Goal: Information Seeking & Learning: Learn about a topic

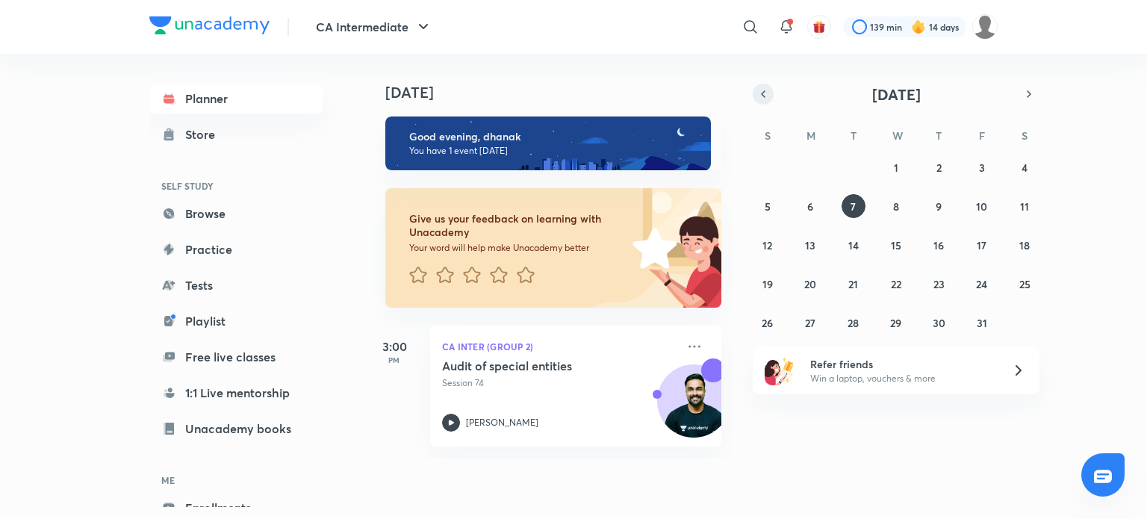
click at [755, 96] on button "button" at bounding box center [763, 94] width 21 height 21
click at [762, 98] on icon "button" at bounding box center [763, 93] width 12 height 13
click at [897, 324] on abbr "27" at bounding box center [896, 323] width 10 height 14
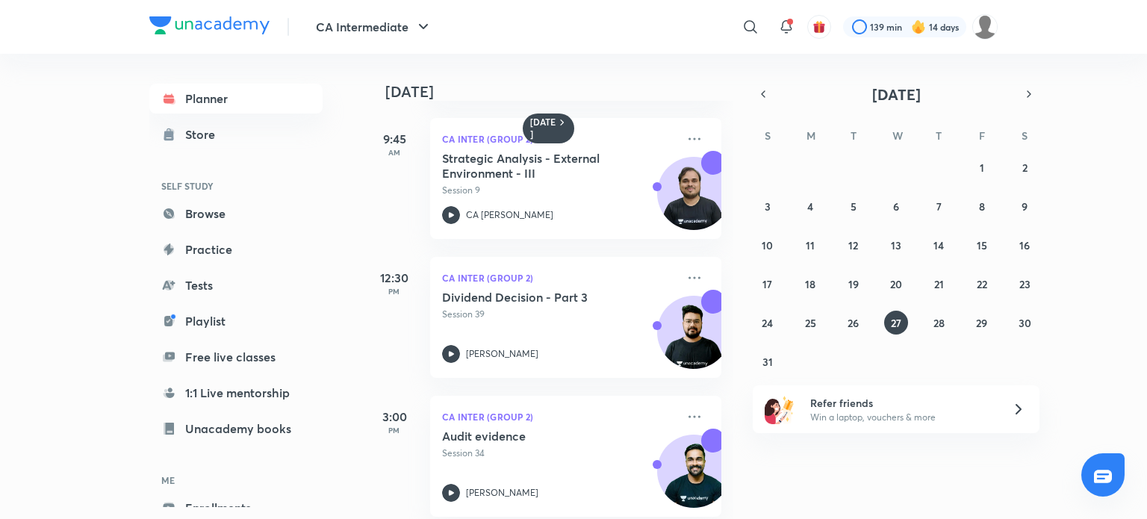
scroll to position [161, 0]
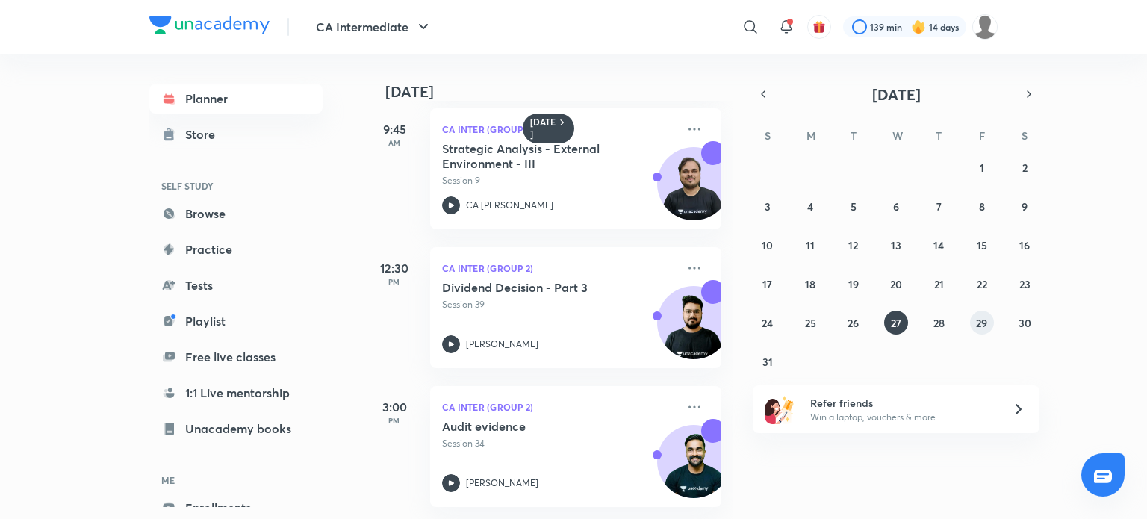
click at [982, 324] on abbr "29" at bounding box center [981, 323] width 11 height 14
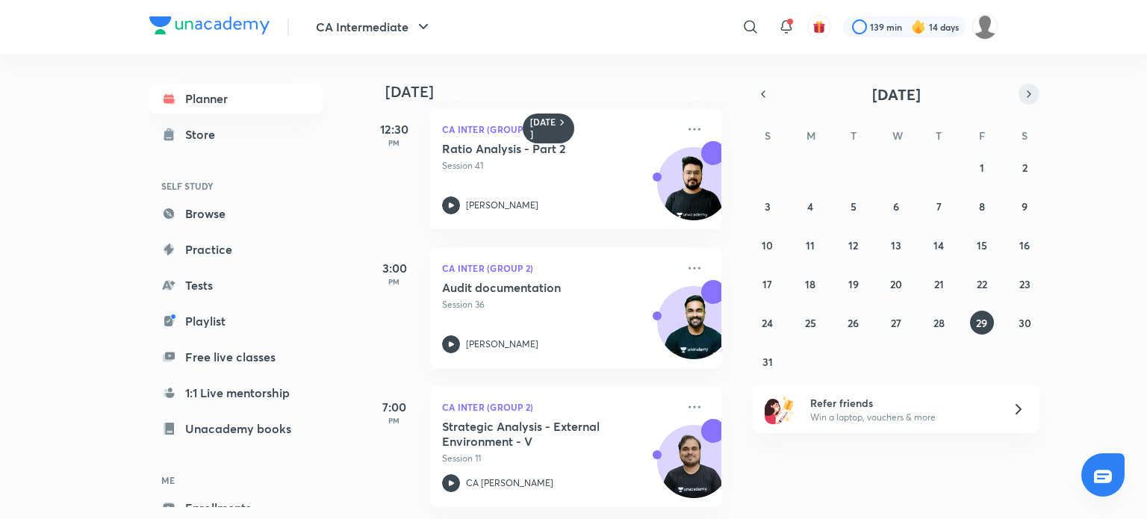
click at [1032, 96] on icon "button" at bounding box center [1029, 93] width 12 height 13
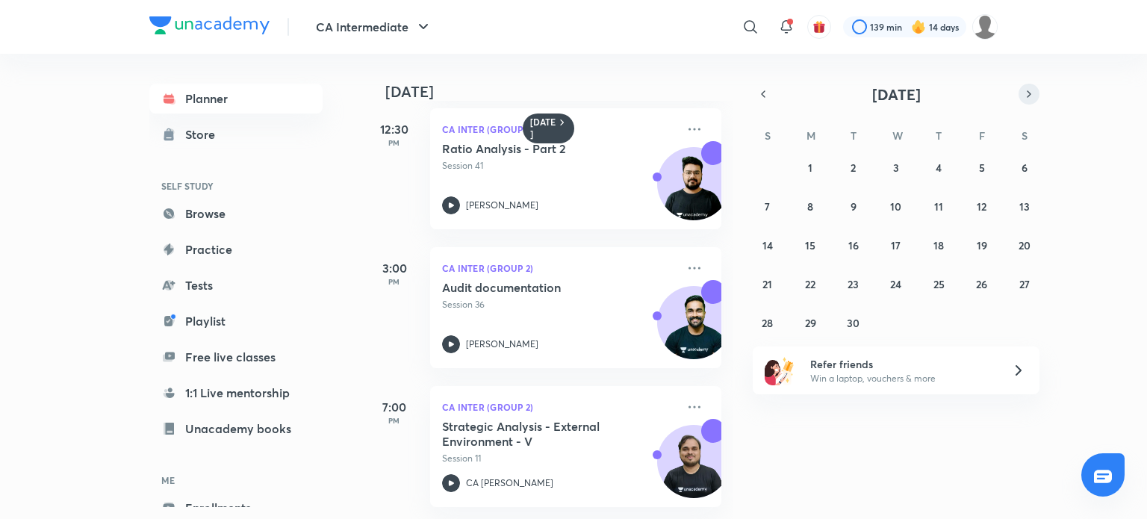
click at [1032, 95] on icon "button" at bounding box center [1029, 93] width 12 height 13
click at [762, 98] on icon "button" at bounding box center [763, 93] width 12 height 13
click at [762, 91] on icon "button" at bounding box center [763, 93] width 12 height 13
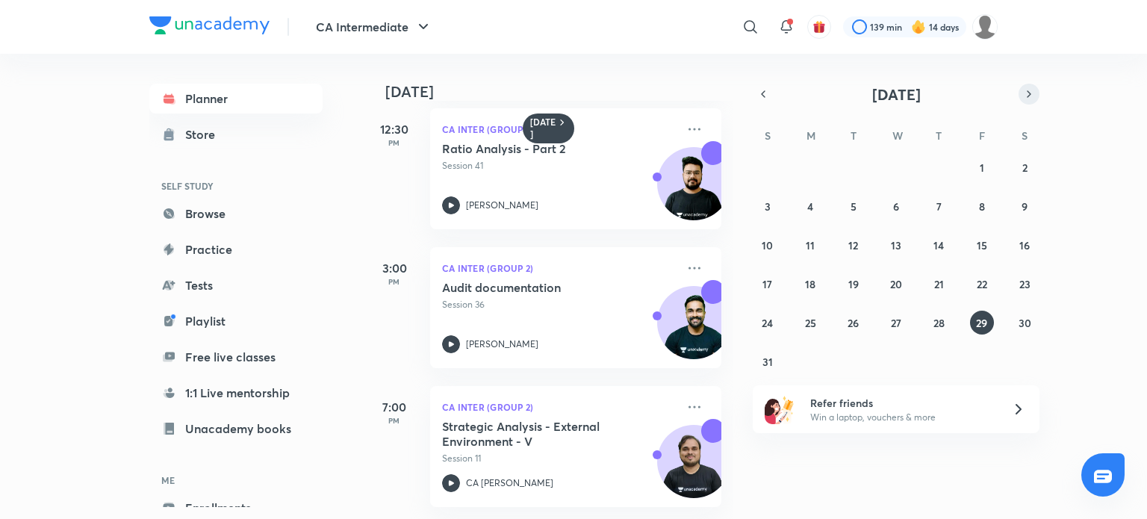
click at [1030, 92] on icon "button" at bounding box center [1029, 93] width 12 height 13
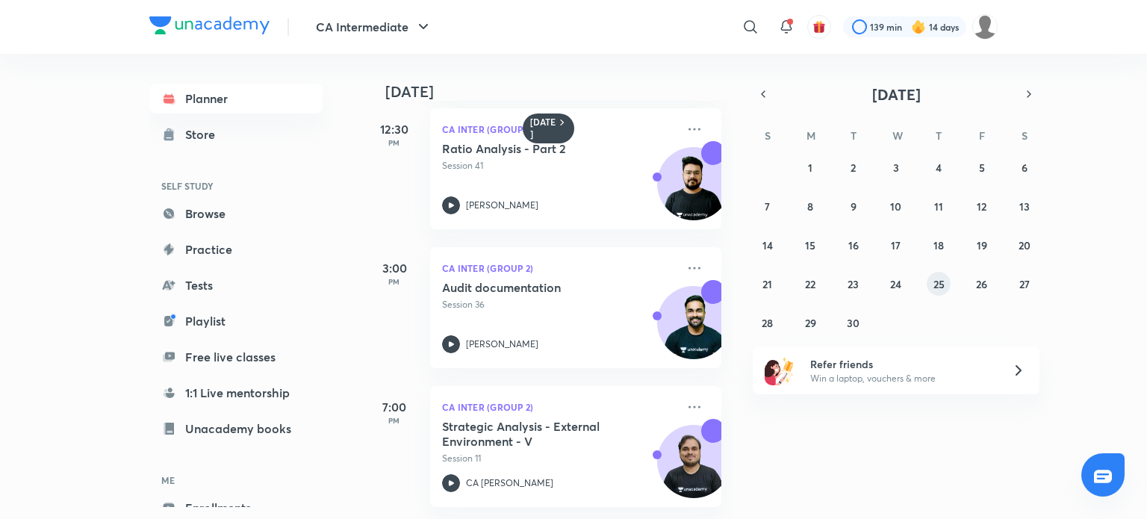
click at [937, 283] on abbr "25" at bounding box center [939, 284] width 11 height 14
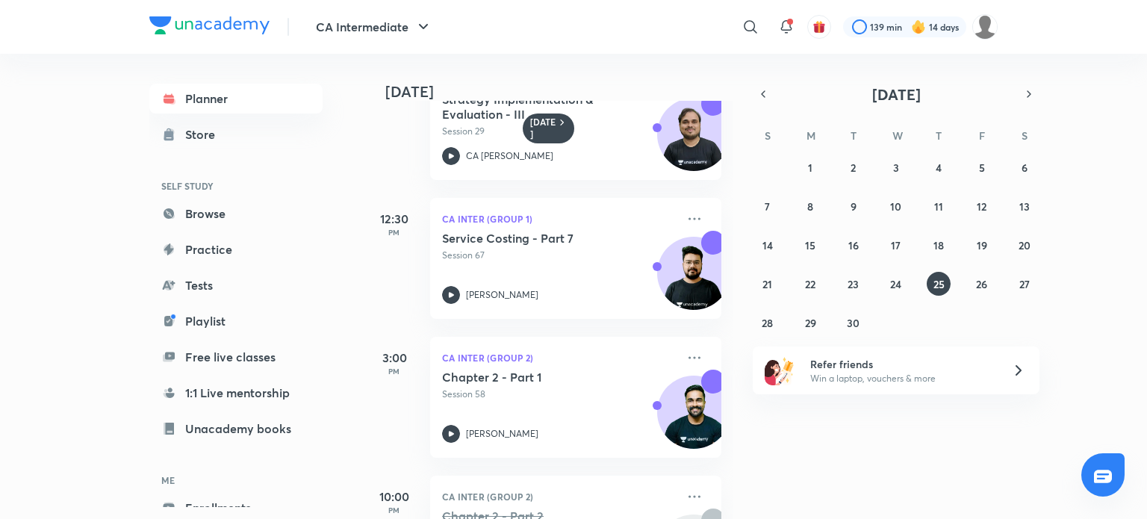
scroll to position [300, 0]
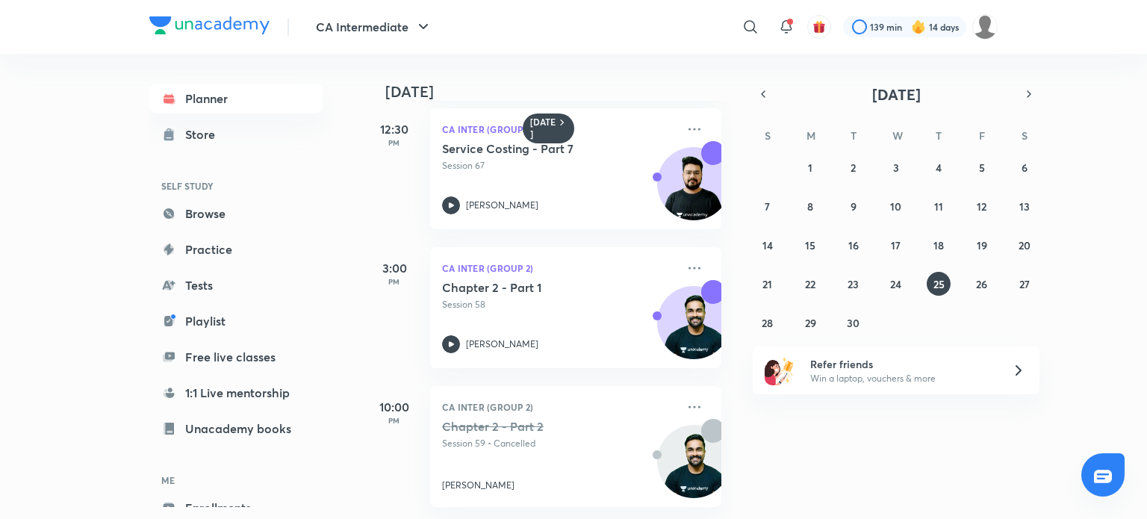
click at [822, 288] on div "31 1 2 3 4 5 6 7 8 9 10 11 12 13 14 15 16 17 18 19 20 21 22 23 24 25 26 27 28 2…" at bounding box center [896, 244] width 287 height 179
click at [816, 286] on button "22" at bounding box center [810, 284] width 24 height 24
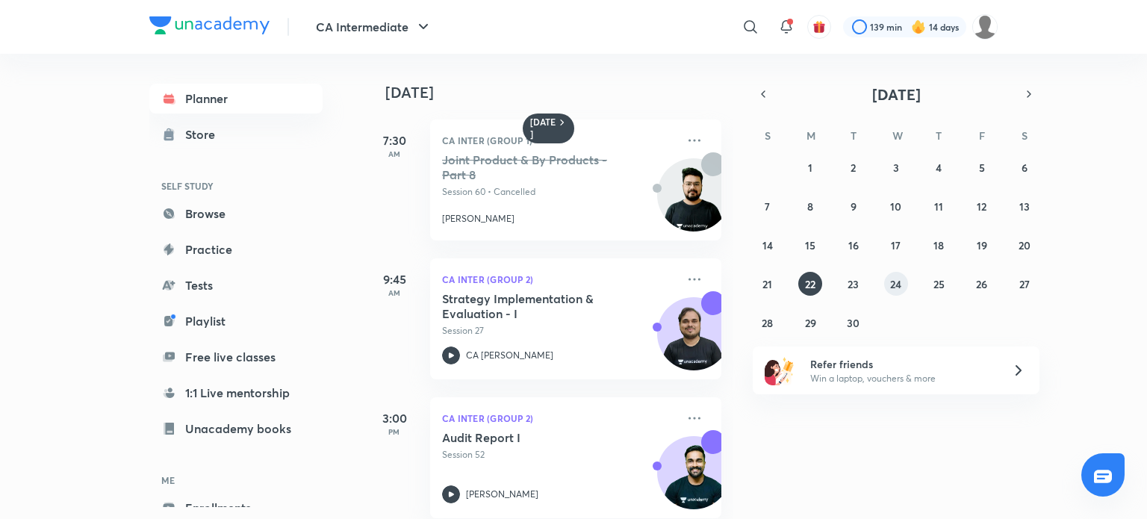
click at [899, 280] on abbr "24" at bounding box center [895, 284] width 11 height 14
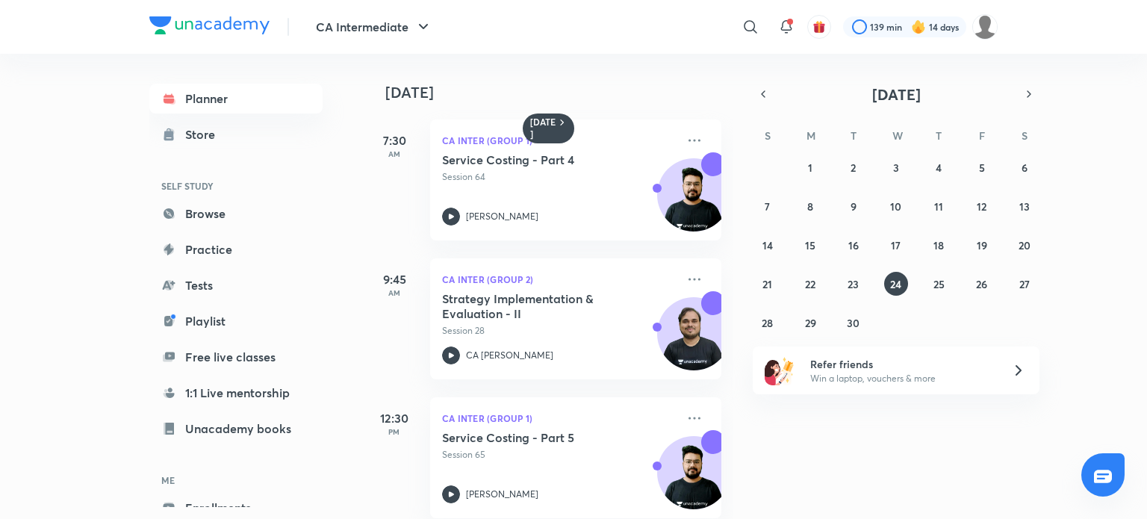
click at [735, 241] on div "24 September 7:30 AM CA Inter (Group 1) Service Costing - Part 4 Session 64 Adi…" at bounding box center [755, 286] width 780 height 465
drag, startPoint x: 735, startPoint y: 241, endPoint x: 742, endPoint y: 340, distance: 98.8
click at [744, 359] on div "24 September 7:30 AM CA Inter (Group 1) Service Costing - Part 4 Session 64 Adi…" at bounding box center [755, 286] width 780 height 465
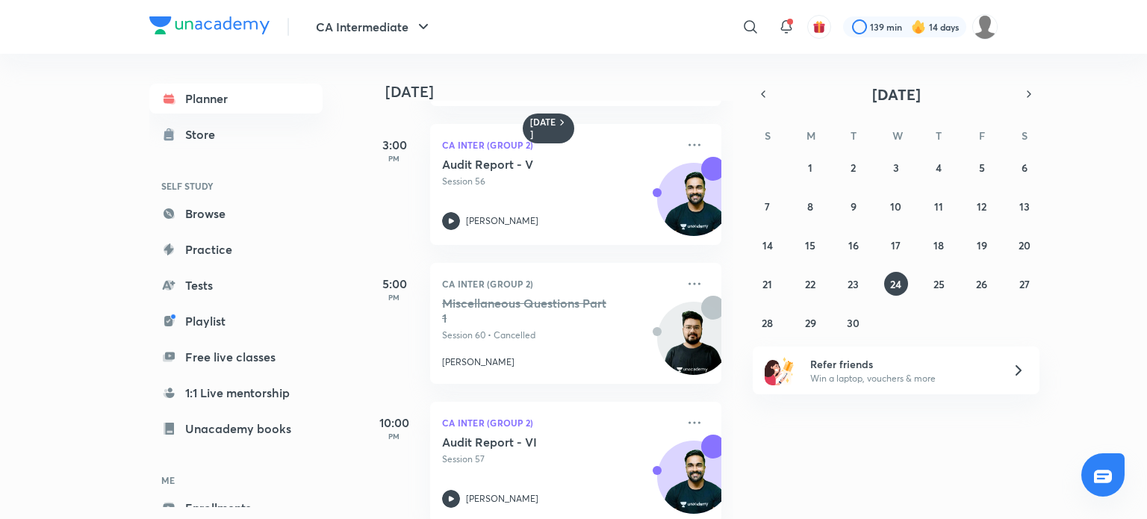
scroll to position [439, 0]
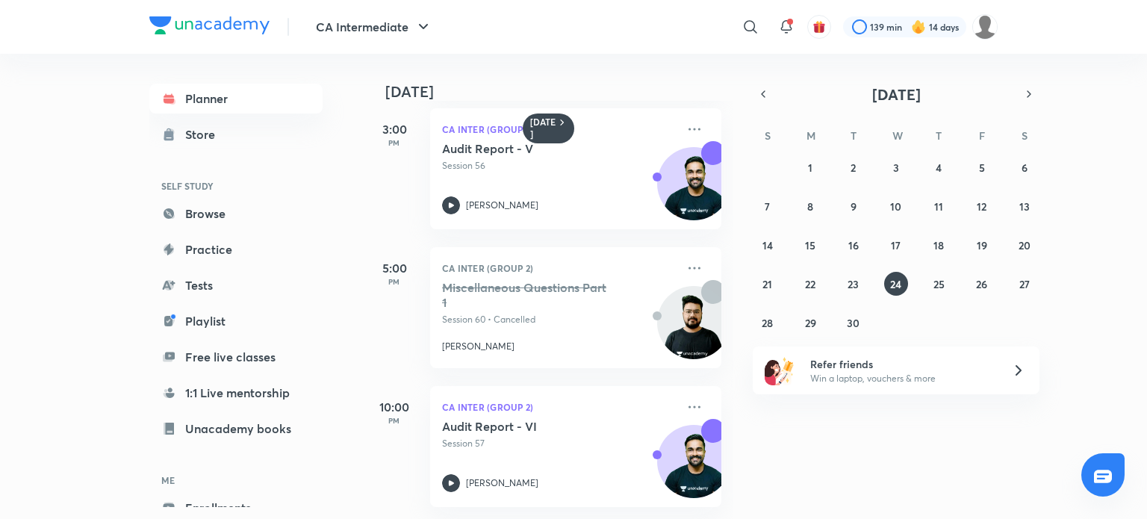
click at [817, 468] on div "24 September 7:30 AM CA Inter (Group 1) Service Costing - Part 4 Session 64 Adi…" at bounding box center [755, 286] width 780 height 465
click at [849, 285] on abbr "23" at bounding box center [853, 284] width 11 height 14
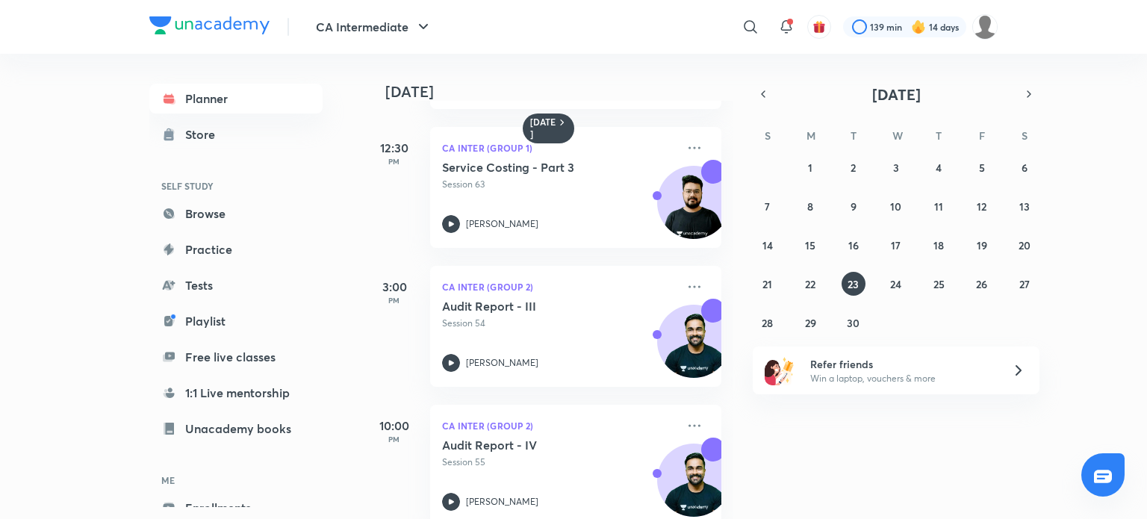
scroll to position [140, 0]
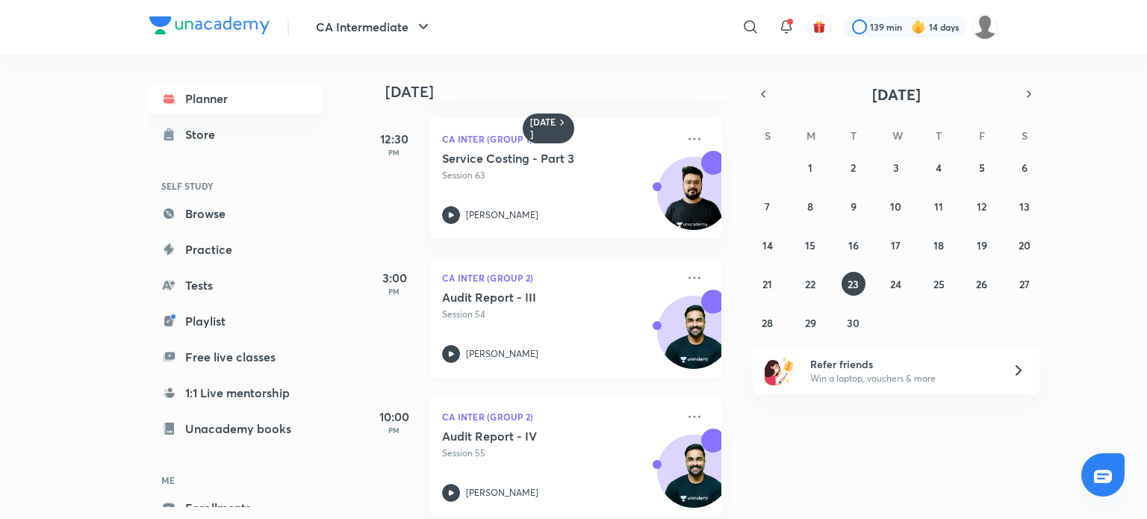
click at [447, 352] on icon at bounding box center [451, 354] width 18 height 18
